Goal: Navigation & Orientation: Understand site structure

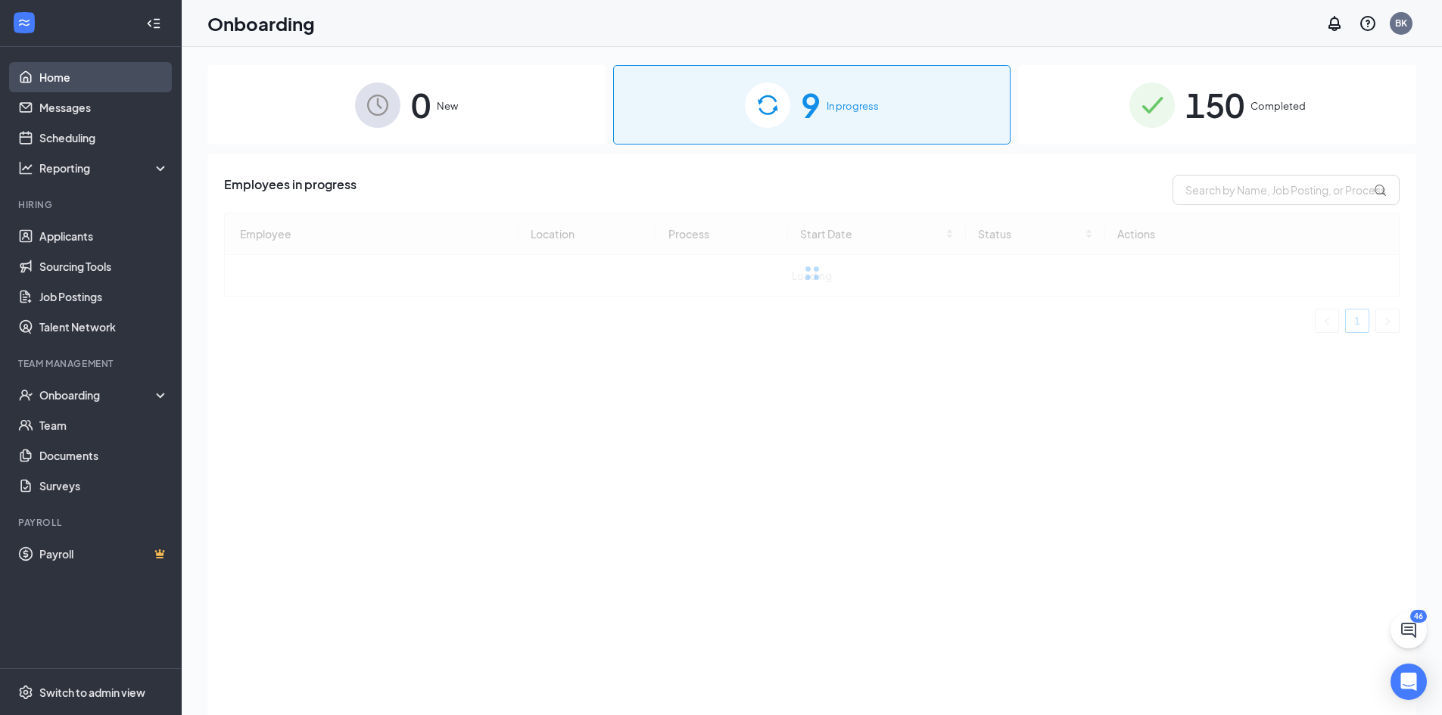
click at [56, 76] on link "Home" at bounding box center [103, 77] width 129 height 30
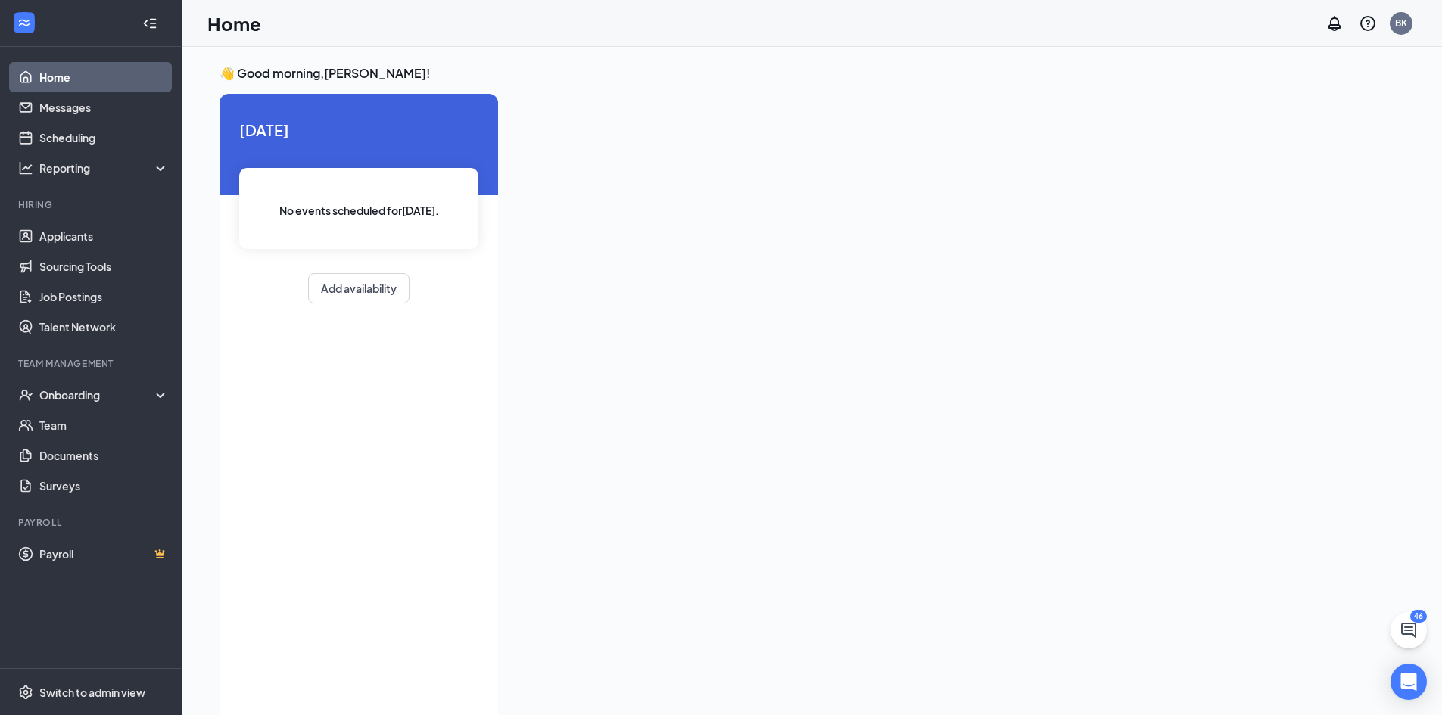
click at [152, 23] on icon "Collapse" at bounding box center [149, 23] width 15 height 15
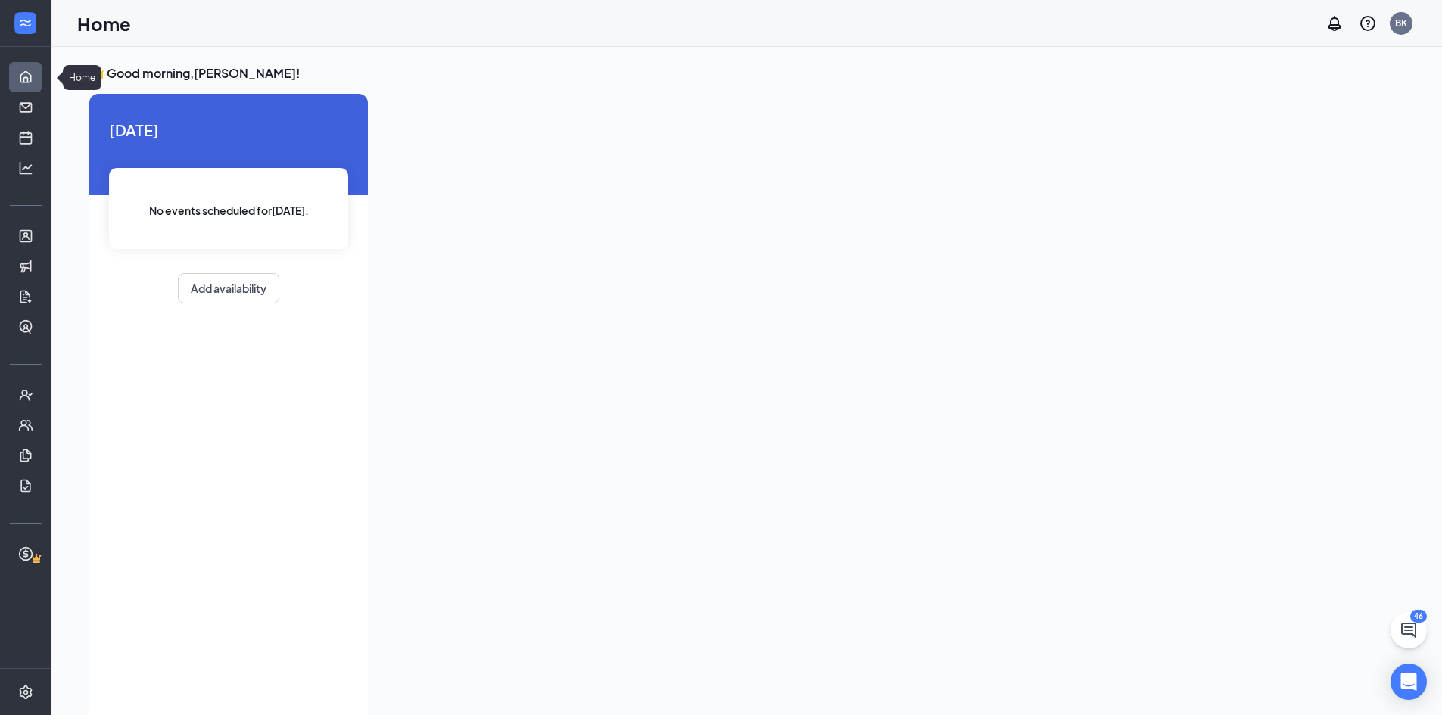
click at [39, 76] on link "Home" at bounding box center [46, 77] width 15 height 30
click at [22, 16] on icon "Expand" at bounding box center [25, 23] width 15 height 15
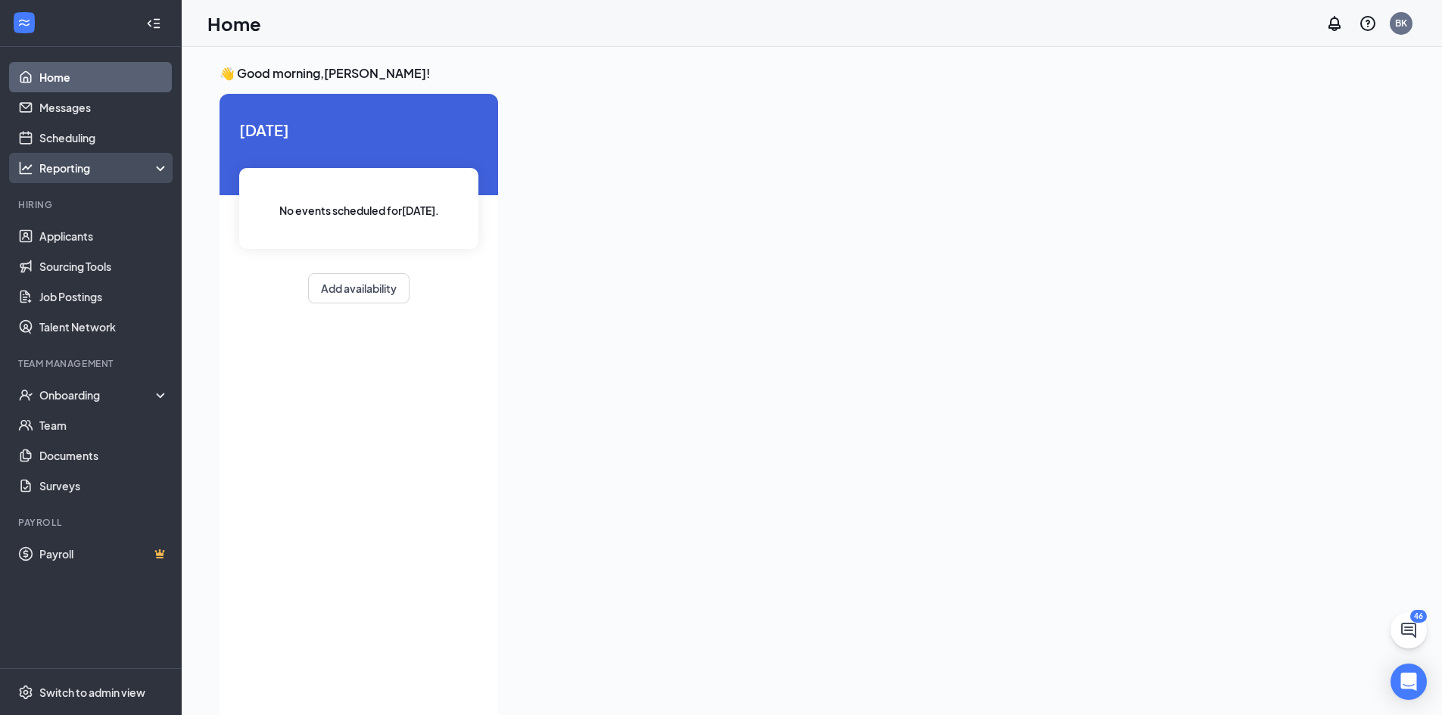
click at [87, 170] on div "Reporting" at bounding box center [104, 167] width 130 height 15
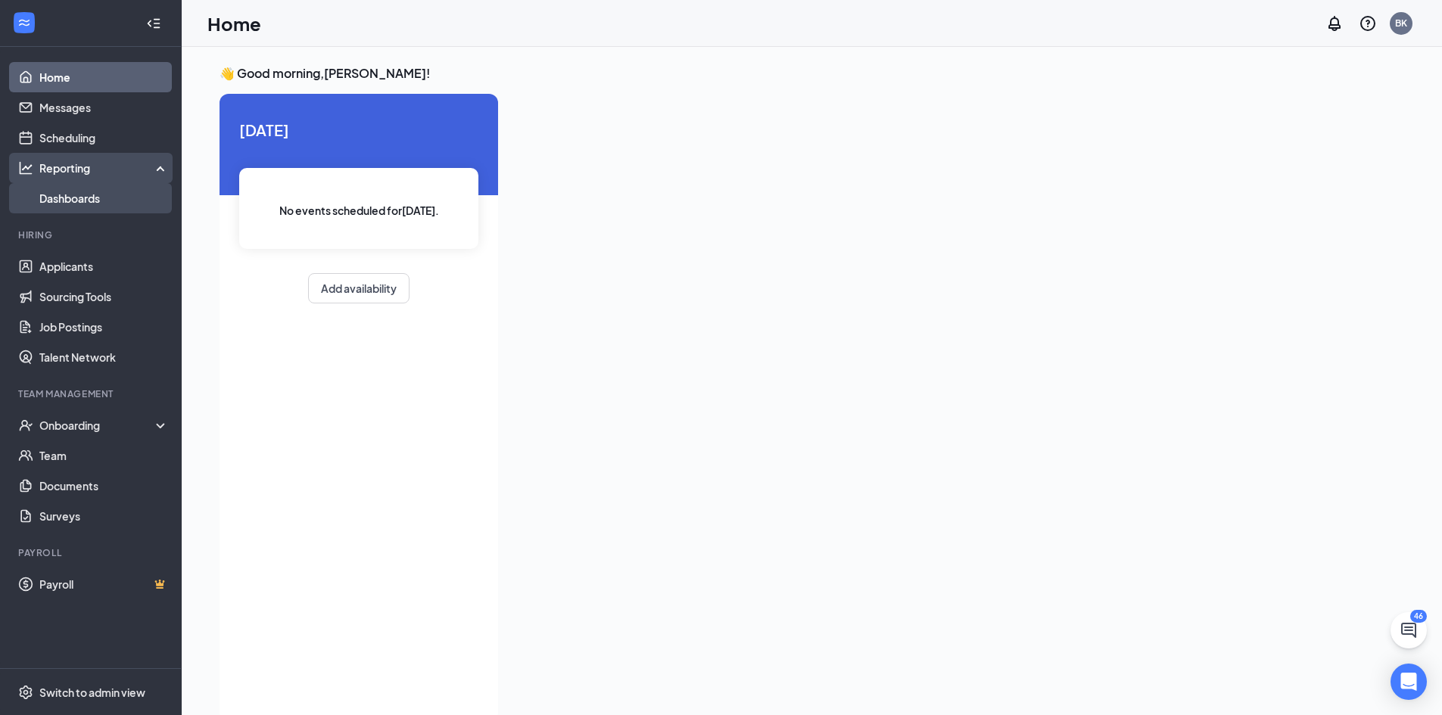
click at [96, 193] on link "Dashboards" at bounding box center [103, 198] width 129 height 30
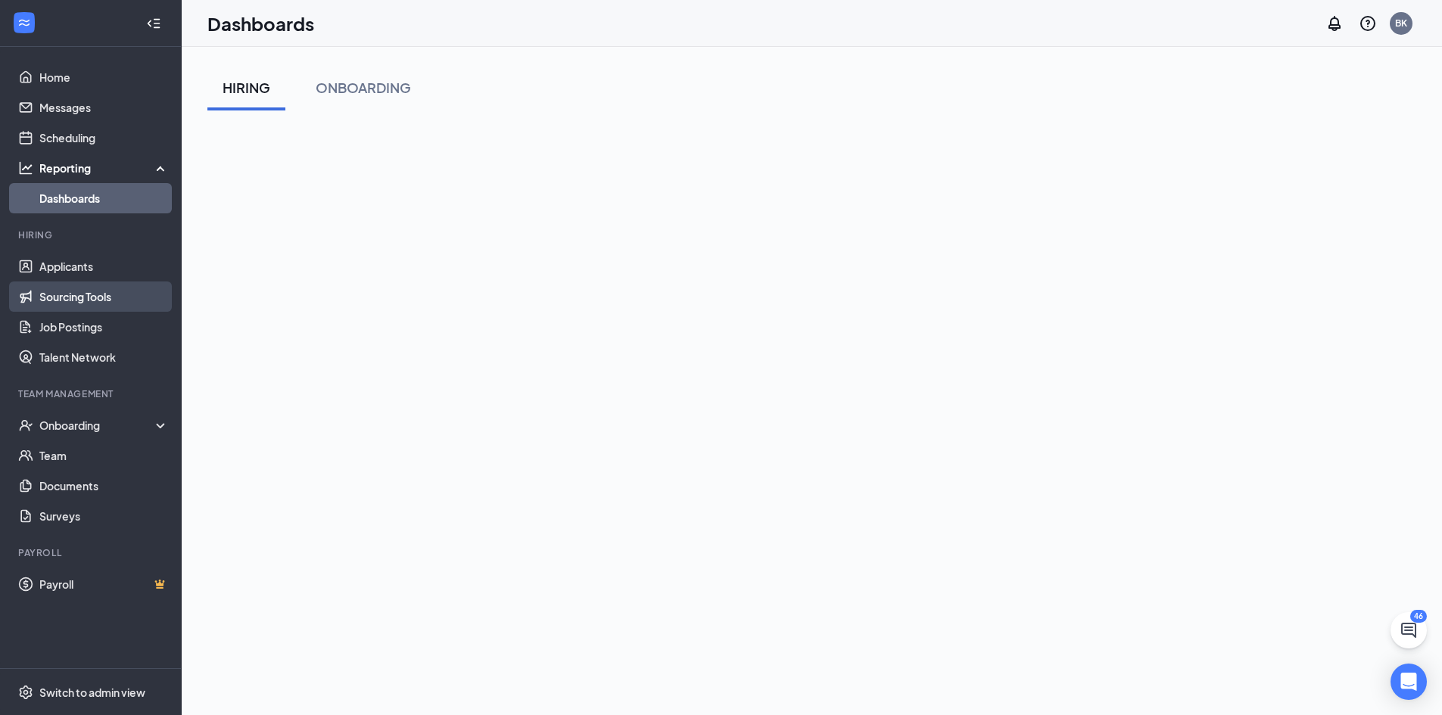
click at [102, 291] on link "Sourcing Tools" at bounding box center [103, 297] width 129 height 30
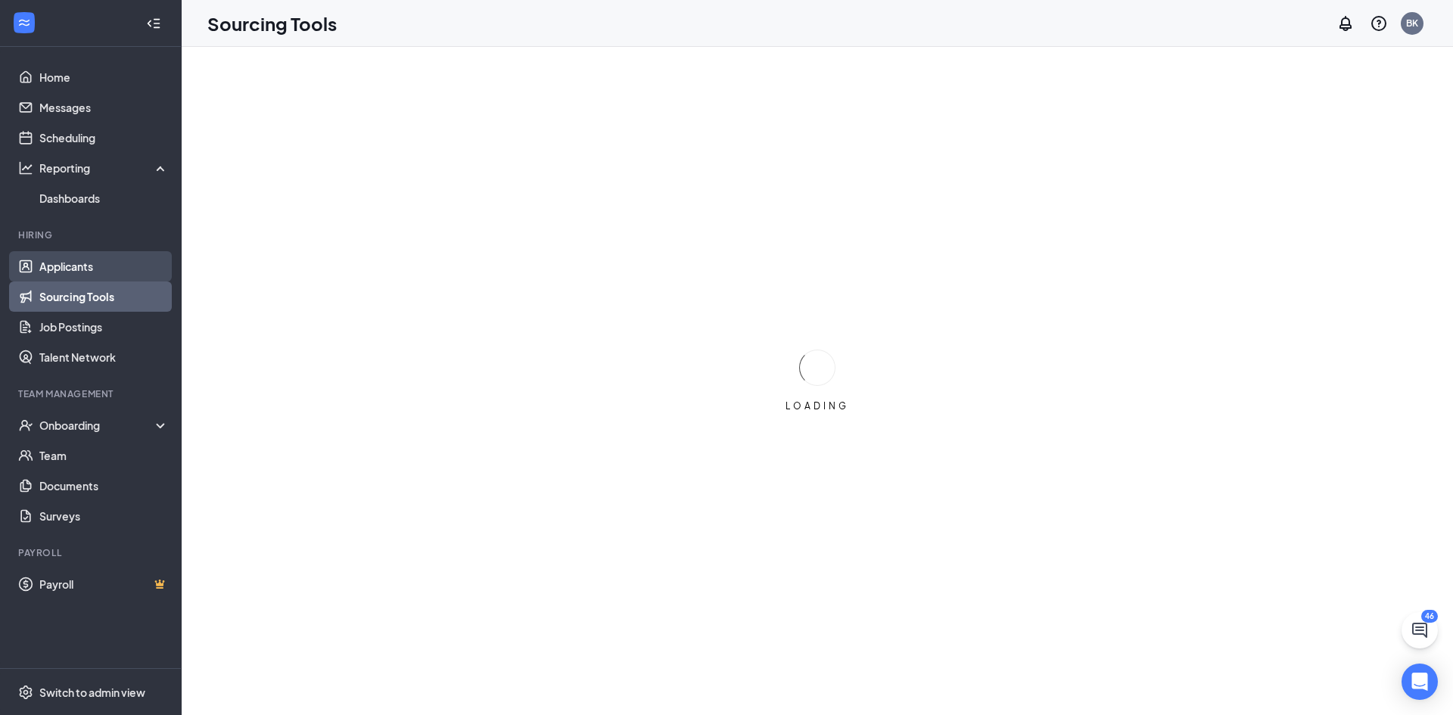
click at [93, 262] on link "Applicants" at bounding box center [103, 266] width 129 height 30
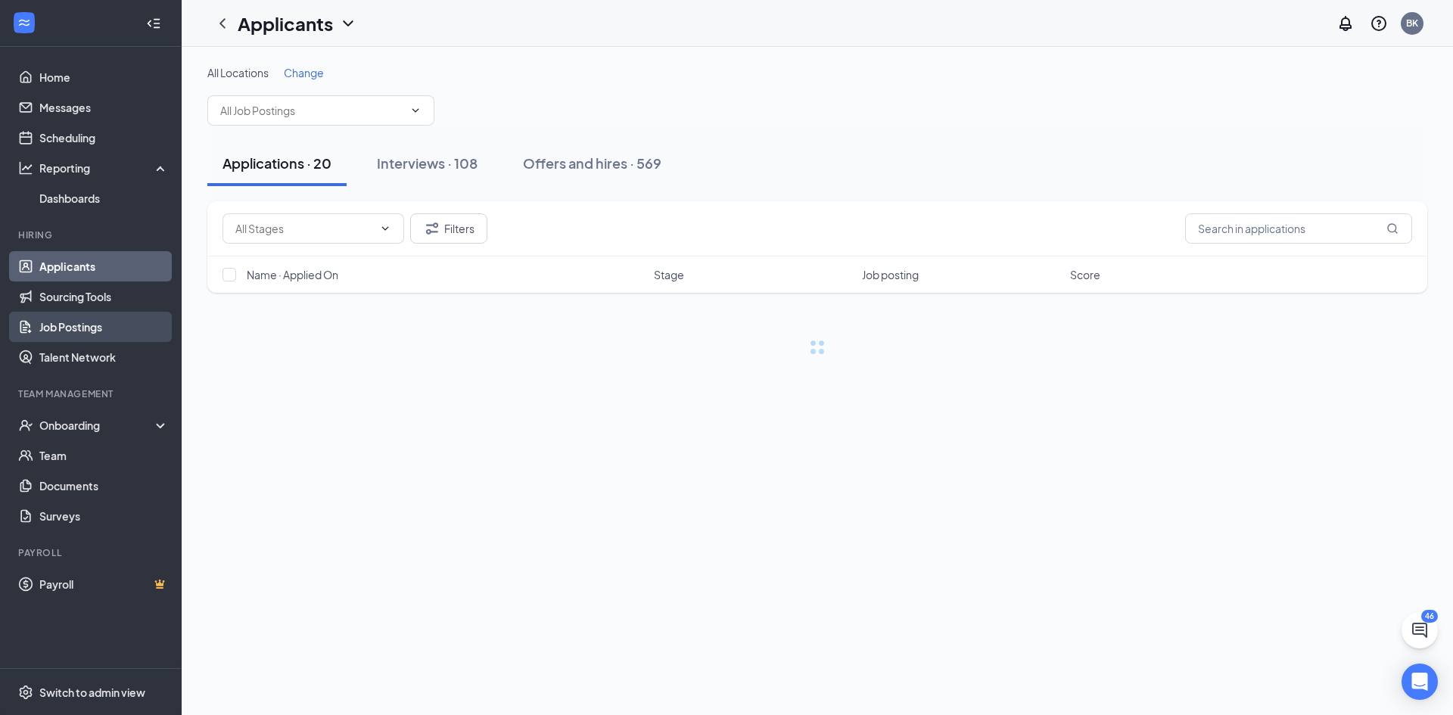
click at [92, 324] on link "Job Postings" at bounding box center [103, 327] width 129 height 30
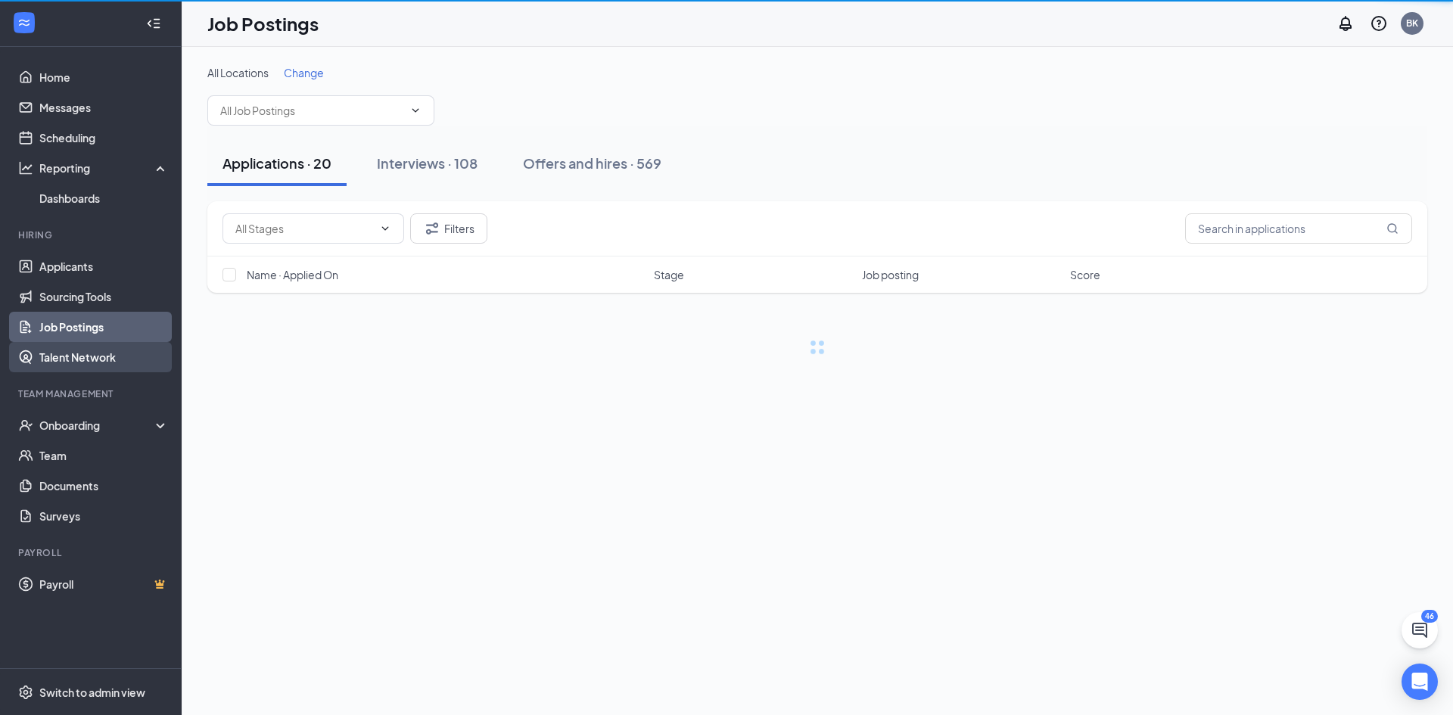
click at [96, 362] on link "Talent Network" at bounding box center [103, 357] width 129 height 30
